Goal: Task Accomplishment & Management: Manage account settings

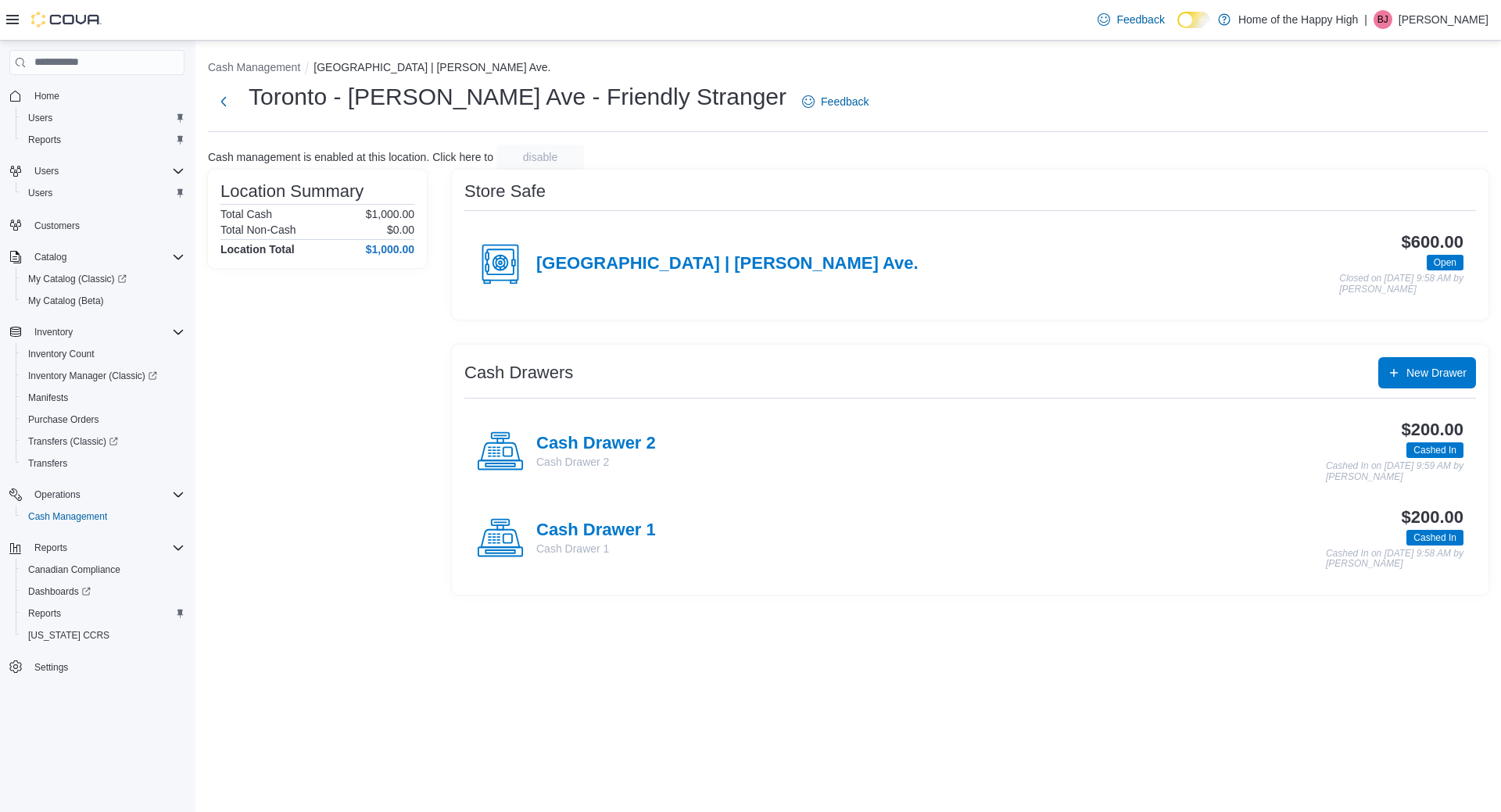
click at [1463, 33] on div "Feedback Dark Mode Home of the Happy High | BJ Brock Jekill" at bounding box center [1291, 19] width 398 height 31
click at [1445, 33] on div "Feedback Dark Mode Home of the Happy High | BJ Brock Jekill" at bounding box center [1291, 19] width 398 height 31
click at [1434, 21] on p "[PERSON_NAME]" at bounding box center [1443, 19] width 90 height 19
click at [1389, 156] on span "Sign Out" at bounding box center [1388, 154] width 42 height 15
